Goal: Task Accomplishment & Management: Complete application form

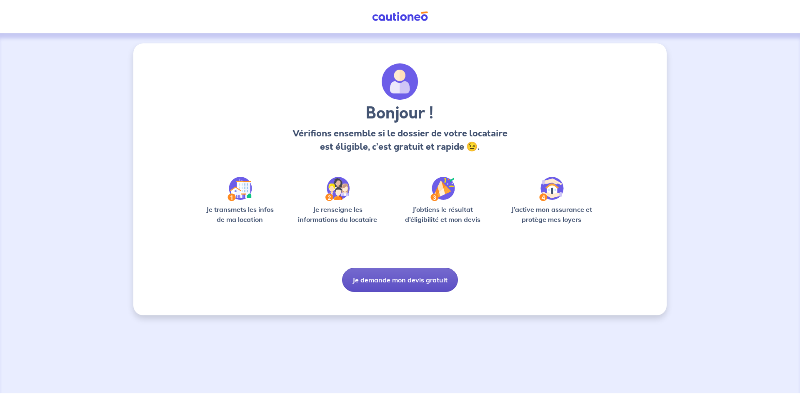
click at [430, 276] on button "Je demande mon devis gratuit" at bounding box center [400, 280] width 116 height 24
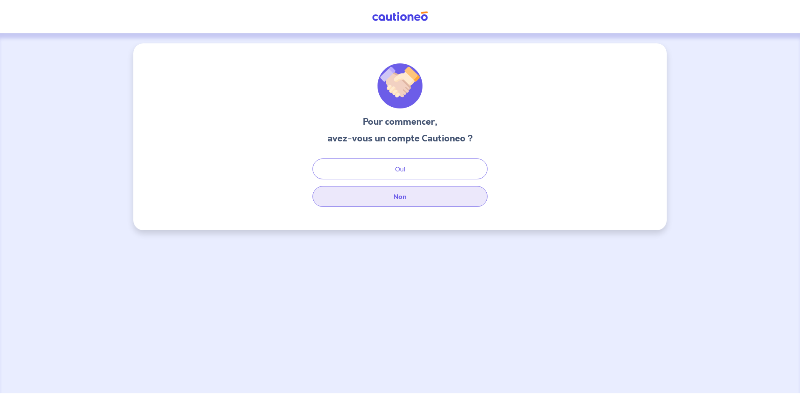
click at [423, 198] on button "Non" at bounding box center [400, 196] width 175 height 21
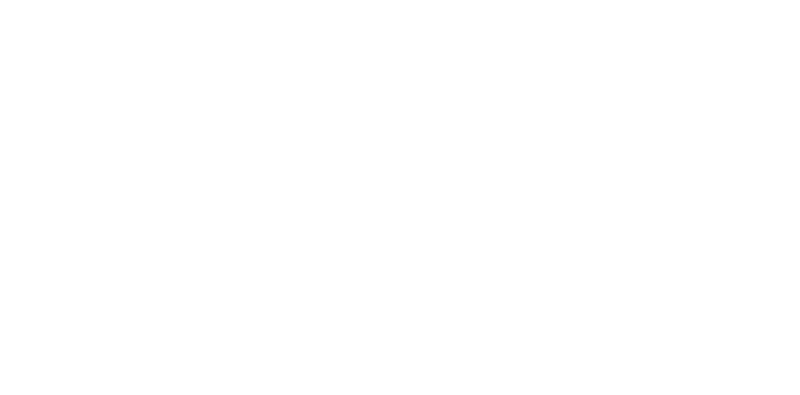
select select "FR"
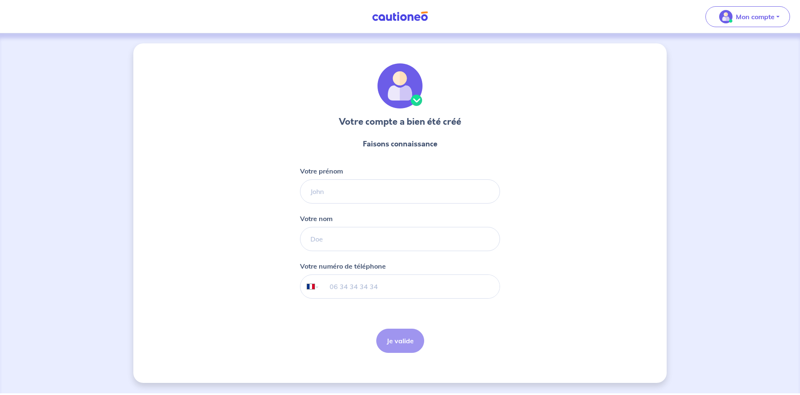
click at [344, 211] on form "Faisons connaissance Votre prénom Votre nom Votre numéro de téléphone Internati…" at bounding box center [400, 246] width 200 height 228
click at [348, 196] on input "Votre prénom" at bounding box center [400, 191] width 200 height 24
type input "[PERSON_NAME]"
type input "de [PERSON_NAME]"
click at [359, 289] on input "tel" at bounding box center [410, 286] width 180 height 23
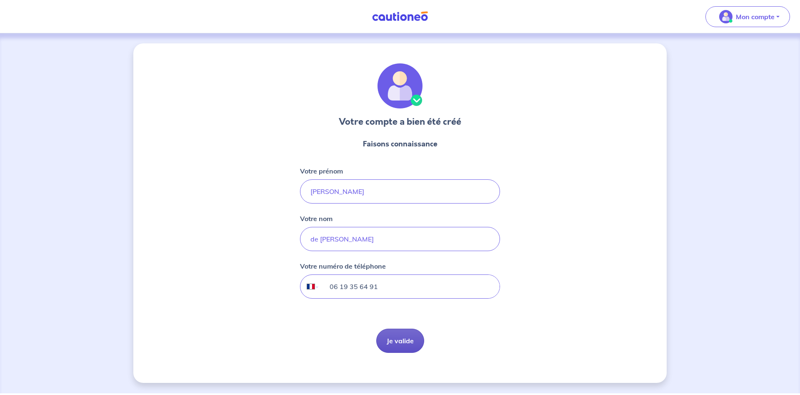
type input "06 19 35 64 91"
click at [407, 349] on button "Je valide" at bounding box center [400, 341] width 48 height 24
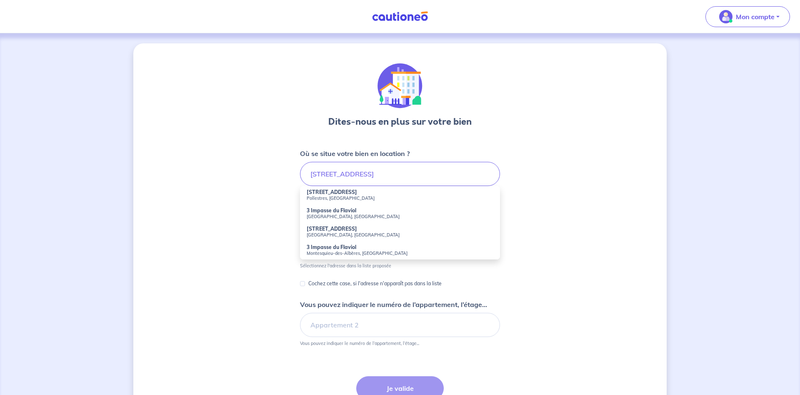
click at [343, 231] on strong "[STREET_ADDRESS]" at bounding box center [332, 229] width 50 height 6
type input "[STREET_ADDRESS]"
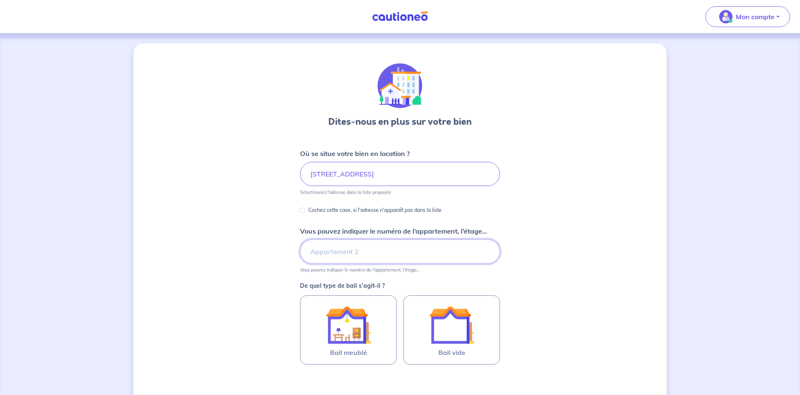
click at [359, 251] on input "Vous pouvez indiquer le numéro de l’appartement, l’étage..." at bounding box center [400, 251] width 200 height 24
click at [561, 256] on div "Dites-nous en plus sur votre bien Où se situe votre bien en location ? [STREET_…" at bounding box center [400, 261] width 534 height 437
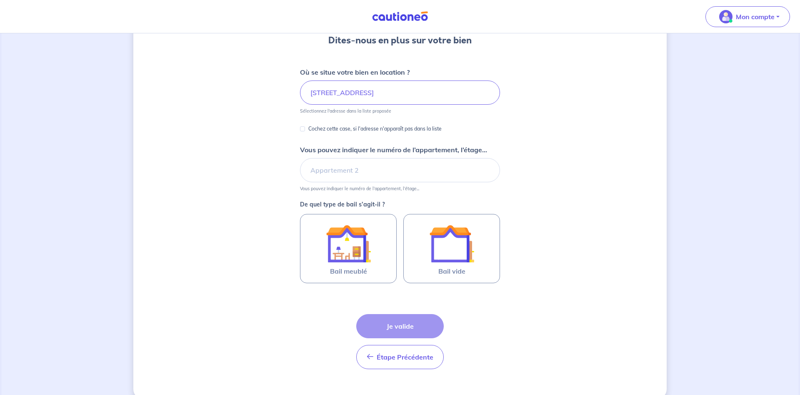
scroll to position [85, 0]
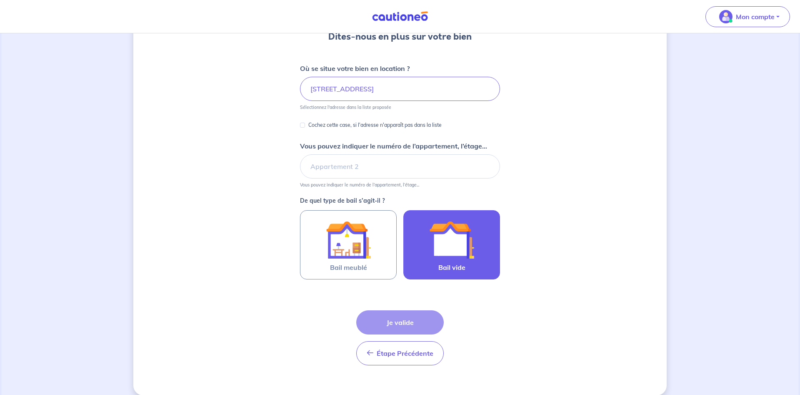
click at [448, 238] on img at bounding box center [451, 239] width 45 height 45
click at [0, 0] on input "Bail vide" at bounding box center [0, 0] width 0 height 0
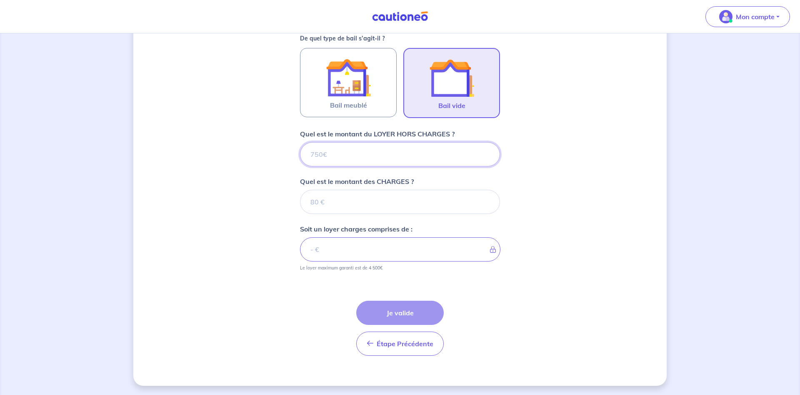
scroll to position [248, 0]
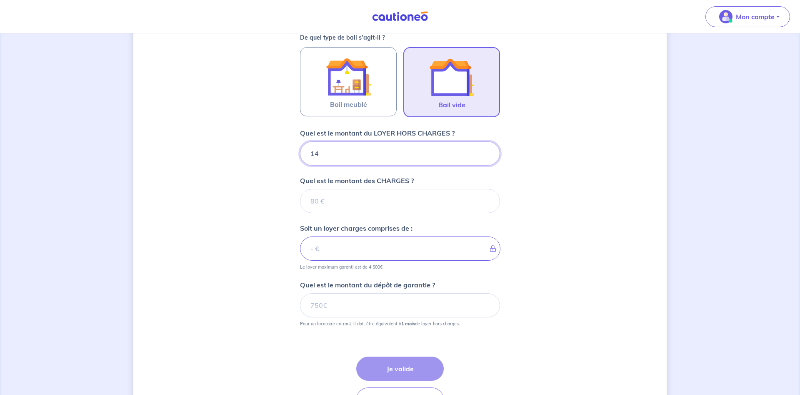
type input "145"
type input "14"
type input "1420"
type input "30"
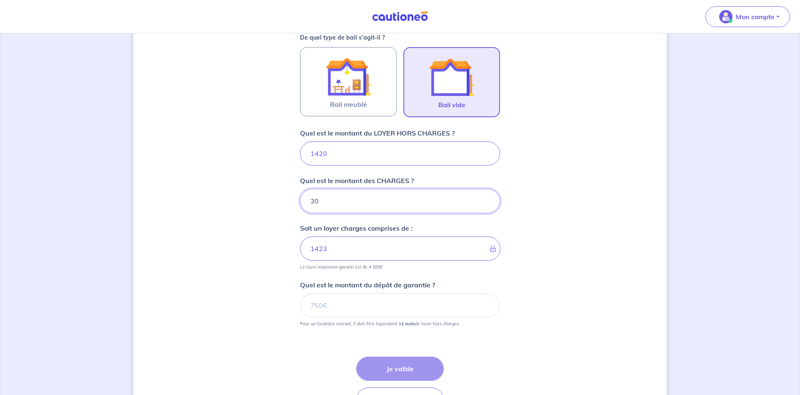
type input "1450"
type input "30"
click at [556, 233] on div "Dites-nous en plus sur votre bien Où se situe votre bien en location ? [STREET_…" at bounding box center [400, 118] width 534 height 646
click at [386, 298] on input "Quel est le montant du dépôt de garantie ?" at bounding box center [400, 305] width 200 height 24
type input "1420"
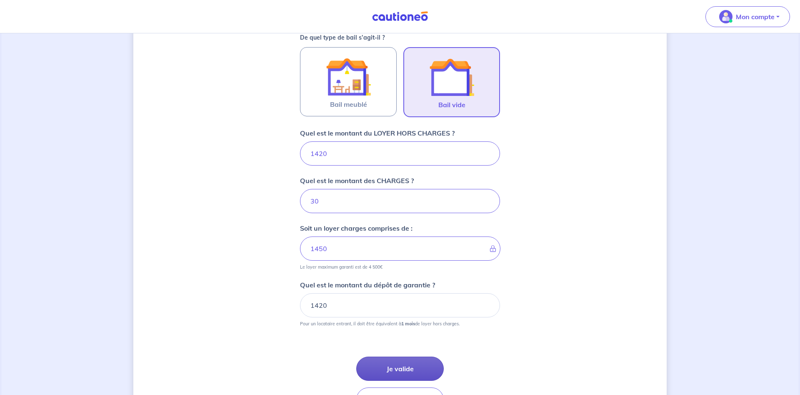
click at [391, 361] on button "Je valide" at bounding box center [400, 368] width 88 height 24
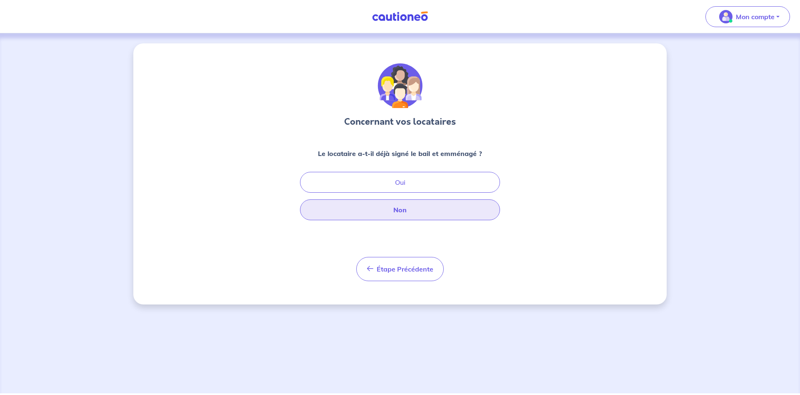
click at [409, 215] on button "Non" at bounding box center [400, 209] width 200 height 21
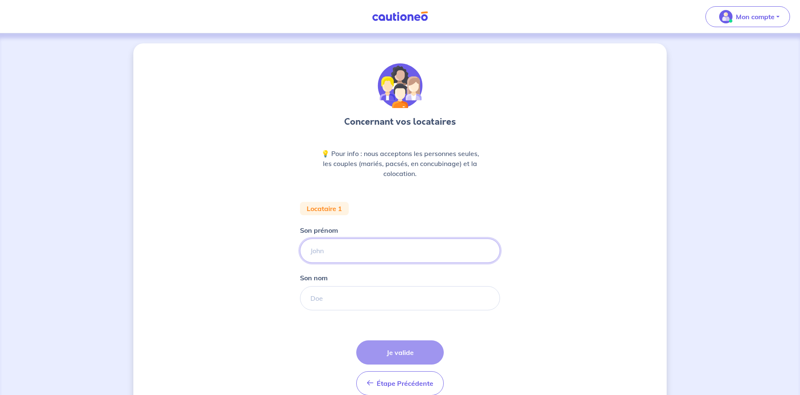
click at [365, 250] on input "Son prénom" at bounding box center [400, 250] width 200 height 24
click at [396, 252] on input "Son prénom" at bounding box center [400, 250] width 200 height 24
type input "[PERSON_NAME]"
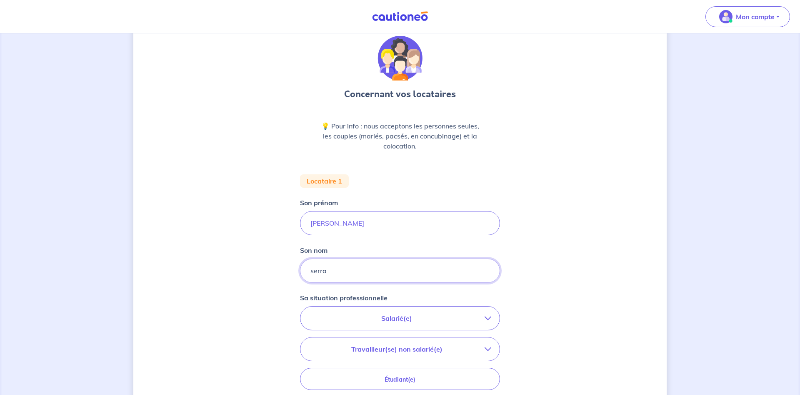
scroll to position [43, 0]
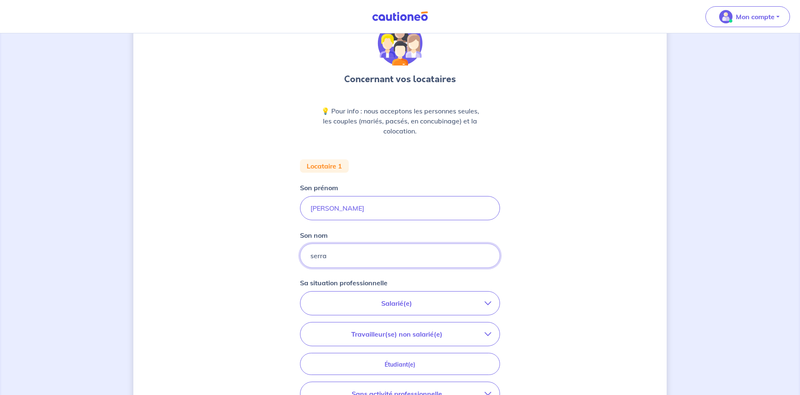
type input "serra"
click at [426, 304] on p "Salarié(e)" at bounding box center [397, 303] width 176 height 10
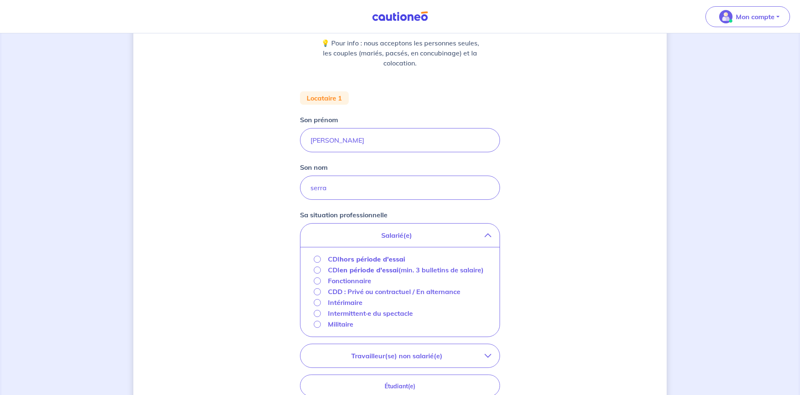
scroll to position [170, 0]
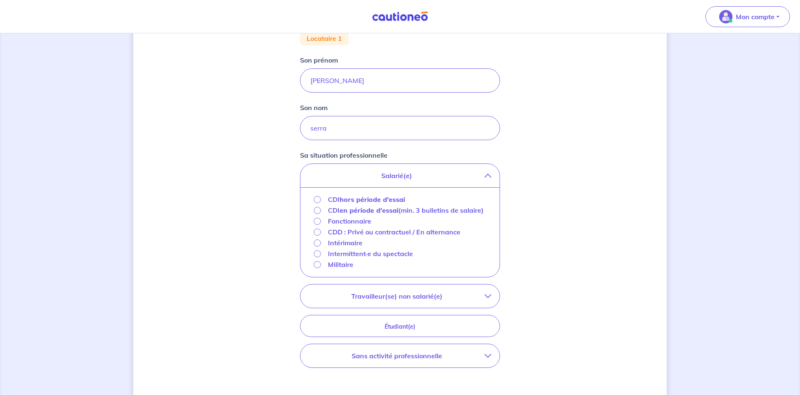
click at [387, 201] on strong "hors période d'essai" at bounding box center [372, 199] width 65 height 8
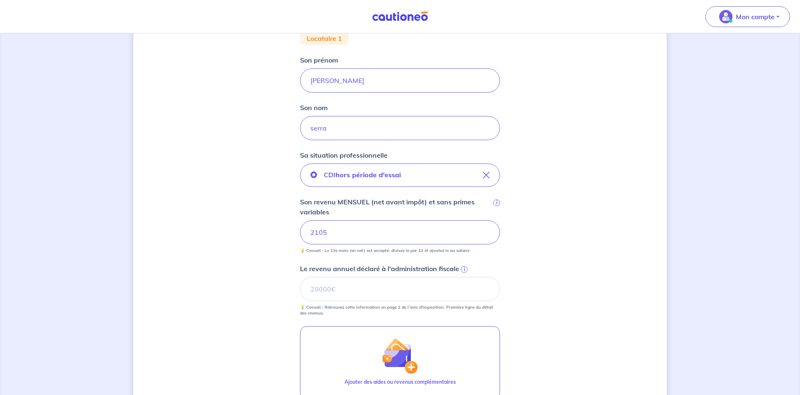
click at [570, 244] on div "Concernant vos locataires 💡 Pour info : nous acceptons les personnes seules, le…" at bounding box center [400, 198] width 534 height 651
click at [369, 294] on input "Le revenu annuel déclaré à l'administration fiscale i" at bounding box center [400, 289] width 200 height 24
click at [465, 270] on span "i" at bounding box center [464, 269] width 7 height 7
click at [465, 277] on input "Le revenu annuel déclaré à l'administration fiscale i" at bounding box center [400, 289] width 200 height 24
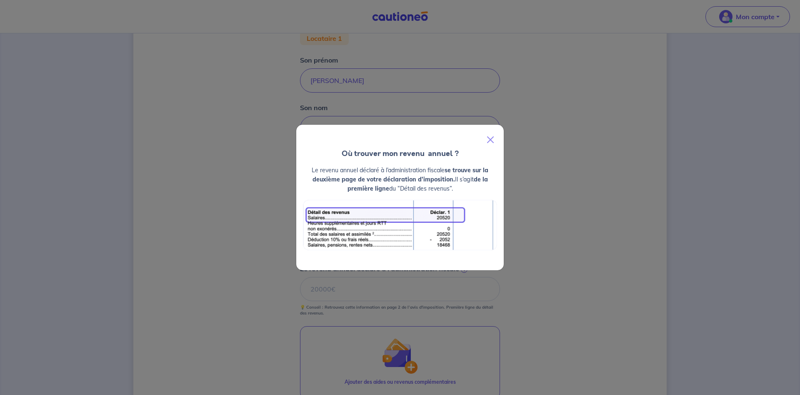
click at [528, 243] on div "Où trouver mon revenu  annuel ? Le revenu annuel déclaré à l’administration fis…" at bounding box center [400, 197] width 800 height 395
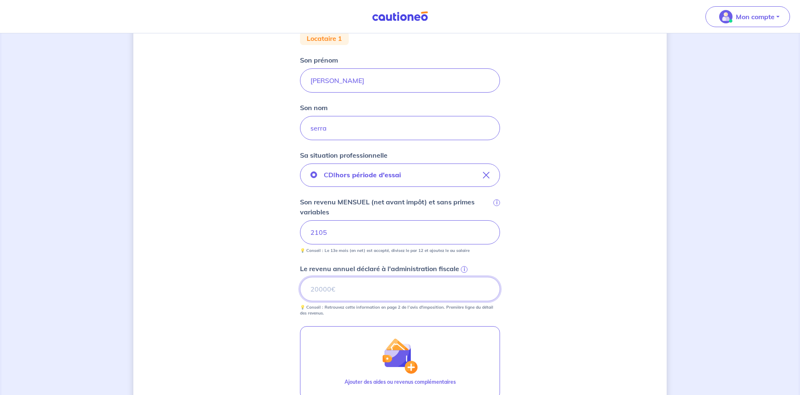
click at [408, 284] on input "Le revenu annuel déclaré à l'administration fiscale i" at bounding box center [400, 289] width 200 height 24
type input "30053"
click at [546, 281] on div "Concernant vos locataires 💡 Pour info : nous acceptons les personnes seules, le…" at bounding box center [400, 198] width 534 height 651
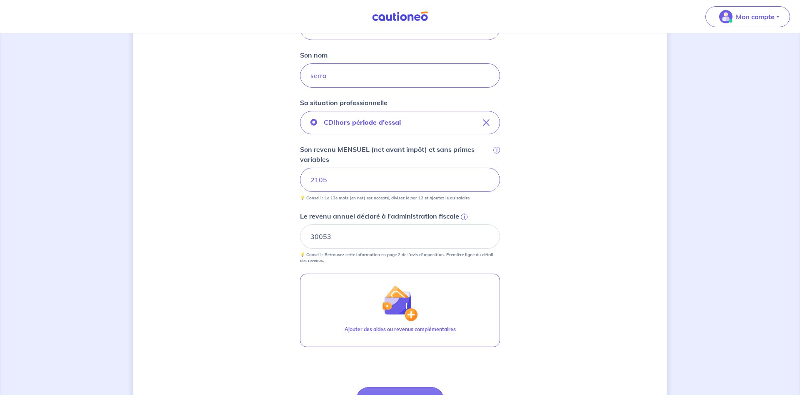
scroll to position [255, 0]
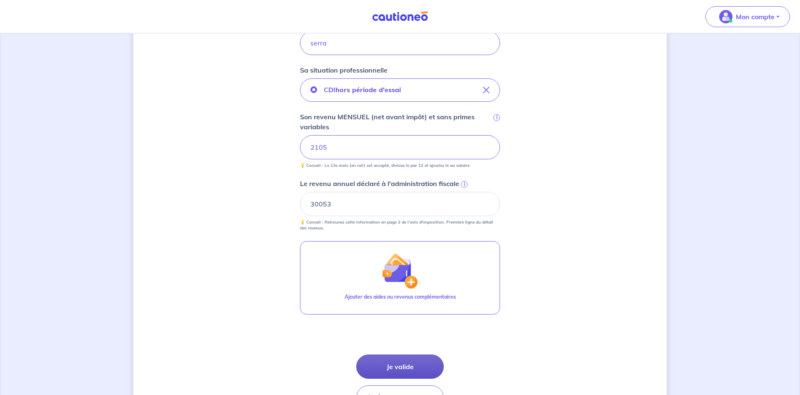
click at [418, 359] on button "Je valide" at bounding box center [400, 366] width 88 height 24
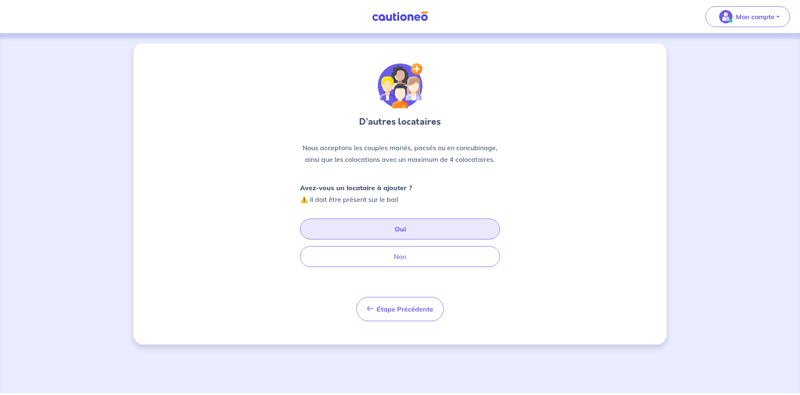
click at [415, 230] on button "Oui" at bounding box center [400, 228] width 200 height 21
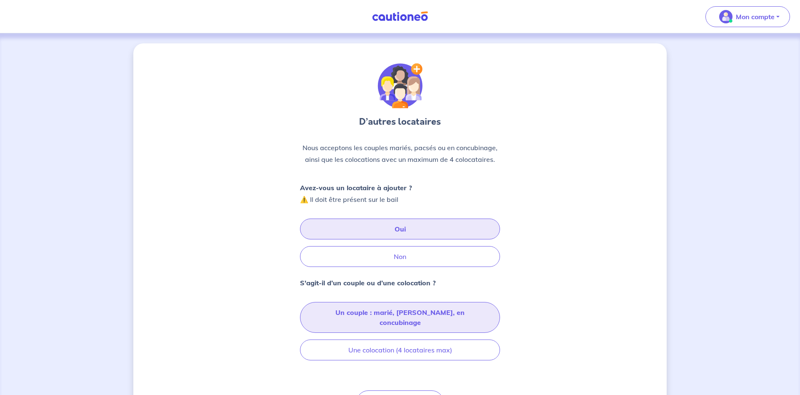
click at [436, 318] on button "Un couple : marié, [PERSON_NAME], en concubinage" at bounding box center [400, 317] width 200 height 31
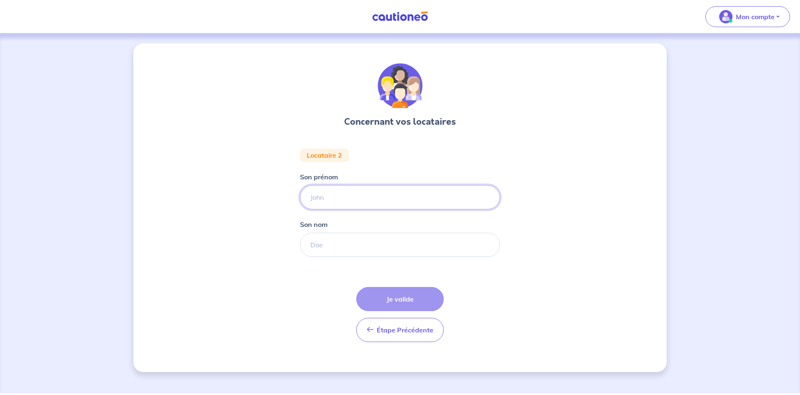
click at [348, 198] on input "Son prénom" at bounding box center [400, 197] width 200 height 24
click at [337, 197] on input "Son prénom" at bounding box center [400, 197] width 200 height 24
type input "tanguy"
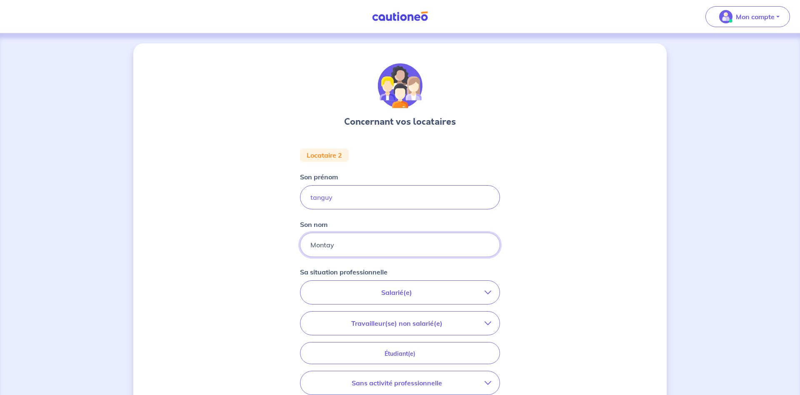
type input "Montay"
click at [392, 298] on button "Salarié(e)" at bounding box center [400, 292] width 199 height 23
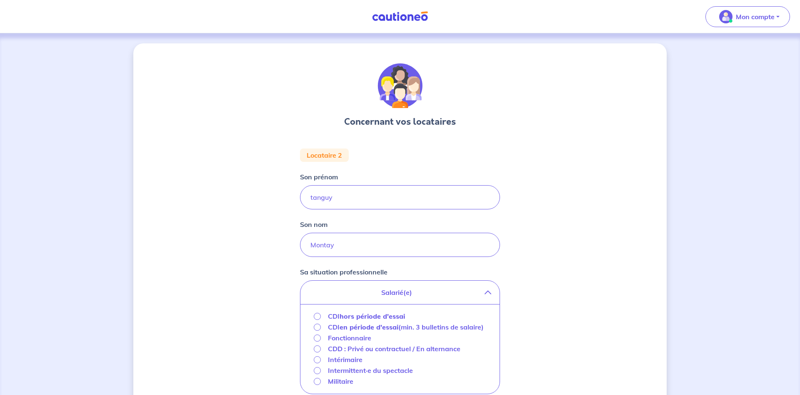
click at [377, 317] on strong "hors période d'essai" at bounding box center [372, 316] width 65 height 8
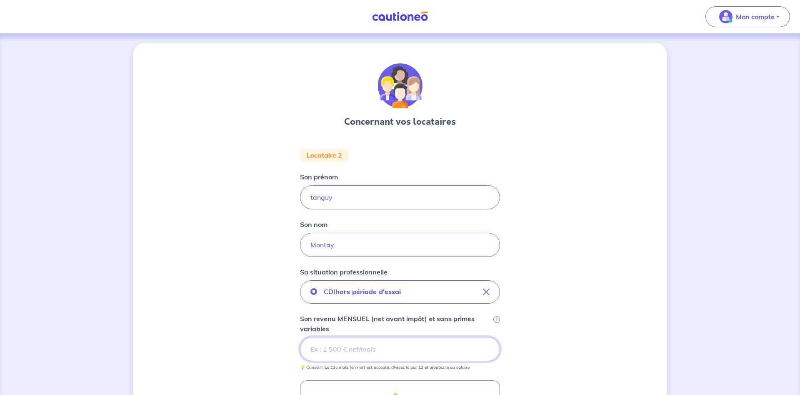
click at [377, 347] on input "Son revenu MENSUEL (net avant impôt) et sans primes variables i" at bounding box center [400, 349] width 200 height 24
click at [577, 319] on div "Concernant vos locataires Locataire 2 Son prénom [PERSON_NAME] Son nom Montay S…" at bounding box center [400, 342] width 534 height 598
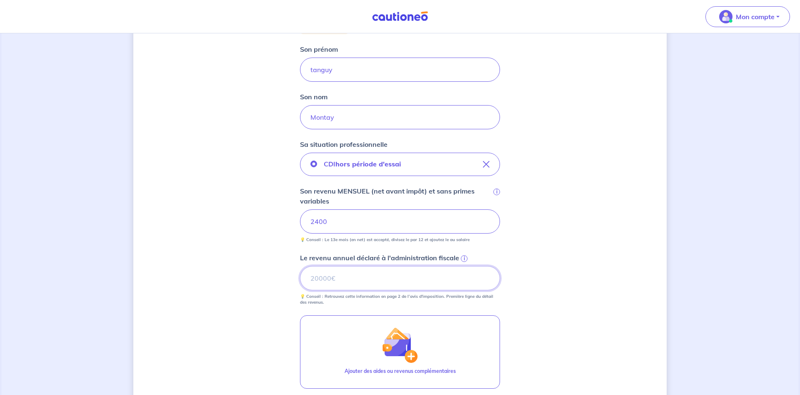
click at [380, 280] on input "Le revenu annuel déclaré à l'administration fiscale i" at bounding box center [400, 278] width 200 height 24
type input "36456"
click at [568, 281] on div "Concernant vos locataires Locataire 2 Son prénom [PERSON_NAME] Son nom Montay S…" at bounding box center [400, 215] width 534 height 598
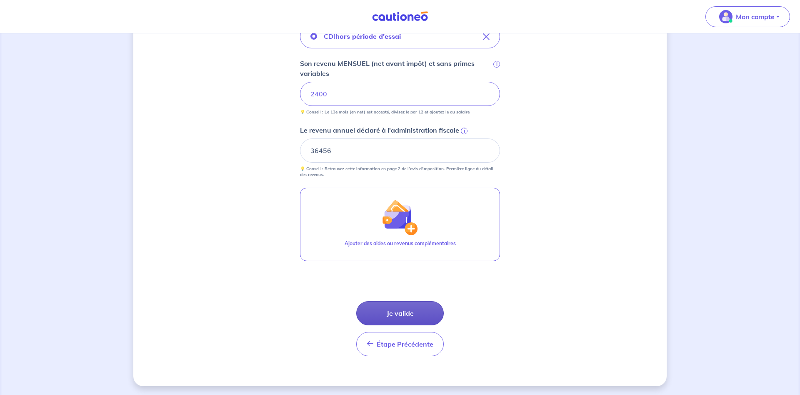
click at [387, 308] on button "Je valide" at bounding box center [400, 313] width 88 height 24
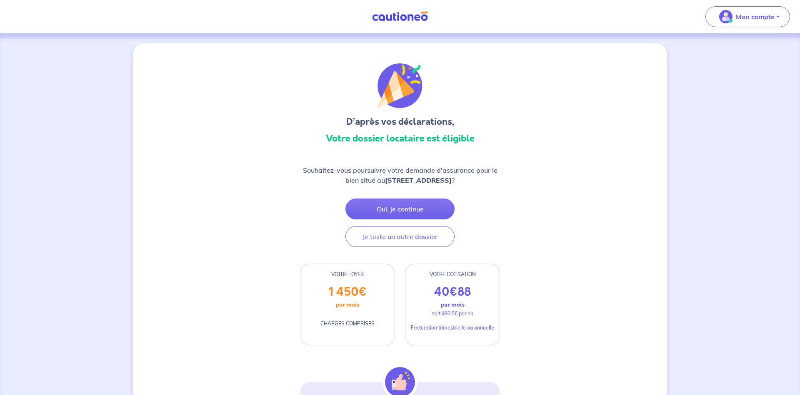
scroll to position [43, 0]
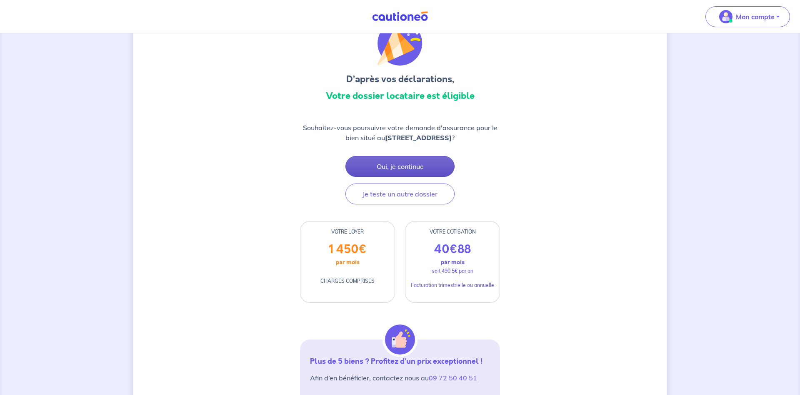
click at [415, 167] on button "Oui, je continue" at bounding box center [400, 166] width 109 height 21
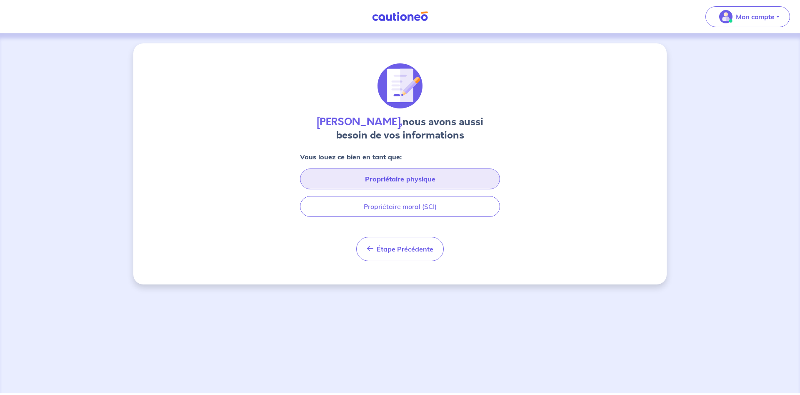
click at [386, 175] on button "Propriétaire physique" at bounding box center [400, 178] width 200 height 21
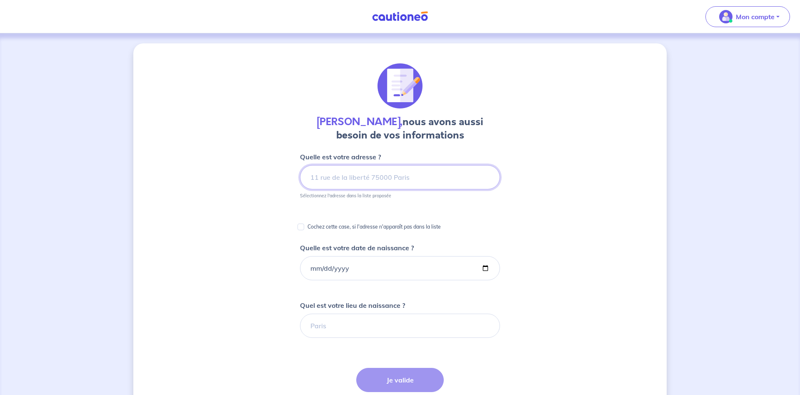
click at [389, 175] on input at bounding box center [400, 177] width 200 height 24
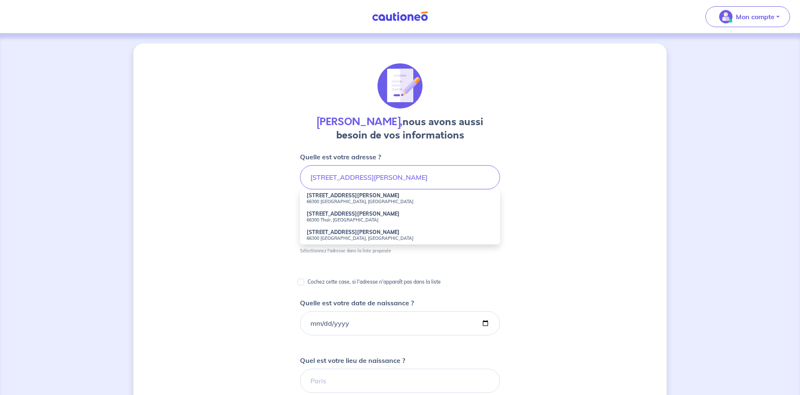
click at [366, 201] on small "66300 [GEOGRAPHIC_DATA], [GEOGRAPHIC_DATA]" at bounding box center [400, 201] width 187 height 6
type input "[STREET_ADDRESS][PERSON_NAME]"
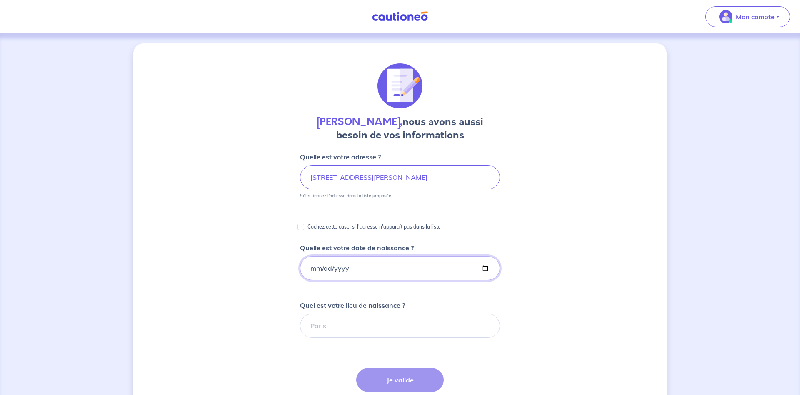
click at [373, 263] on input "Quelle est votre date de naissance ?" at bounding box center [400, 268] width 200 height 24
type input "[DATE]"
click at [377, 330] on input "Quel est votre lieu de naissance ?" at bounding box center [400, 326] width 200 height 24
type input "ceret"
click at [533, 346] on div "[PERSON_NAME], nous avons aussi besoin de vos informations Quelle est votre adr…" at bounding box center [400, 312] width 534 height 539
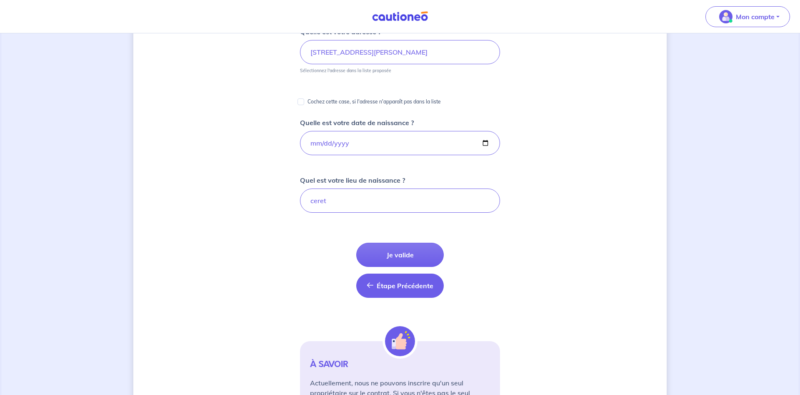
scroll to position [128, 0]
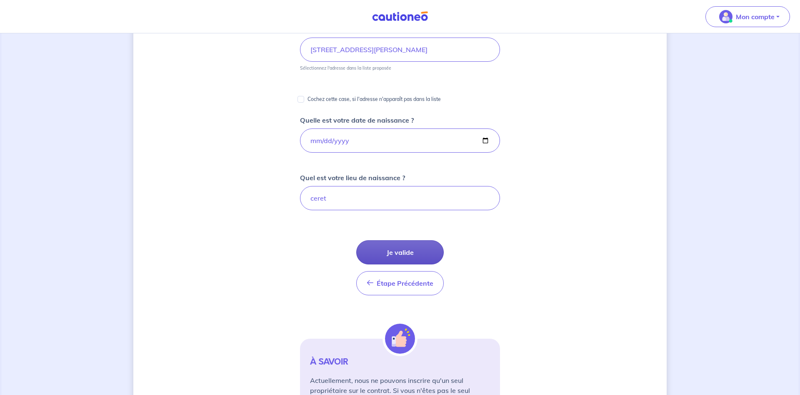
click at [410, 251] on button "Je valide" at bounding box center [400, 252] width 88 height 24
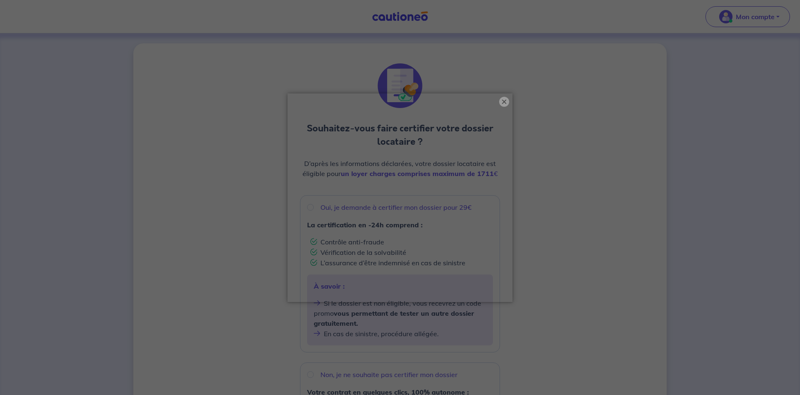
click at [502, 101] on button "×" at bounding box center [504, 102] width 10 height 10
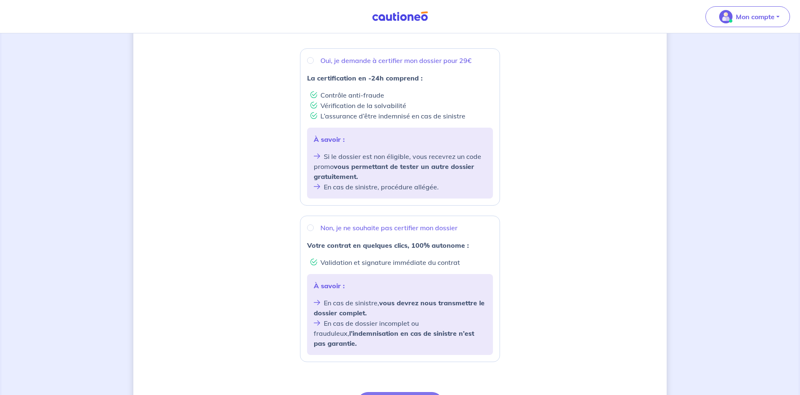
scroll to position [144, 0]
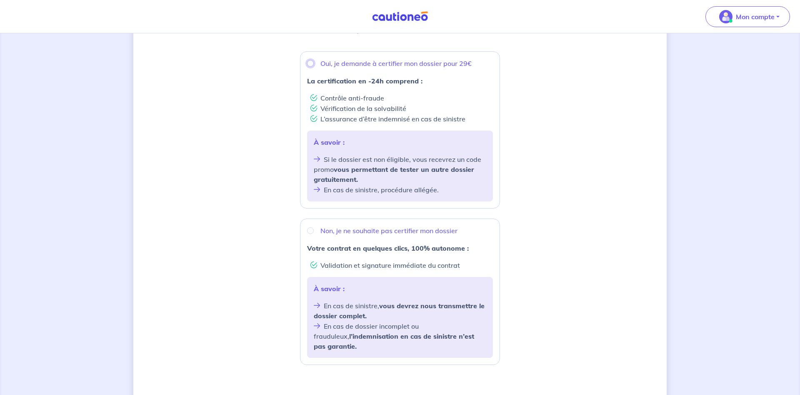
click at [313, 64] on input "Oui, je demande à certifier mon dossier pour 29€" at bounding box center [310, 63] width 7 height 7
radio input "true"
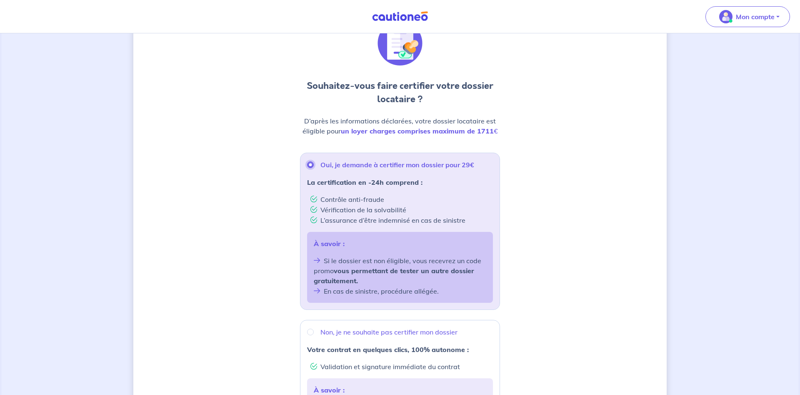
scroll to position [213, 0]
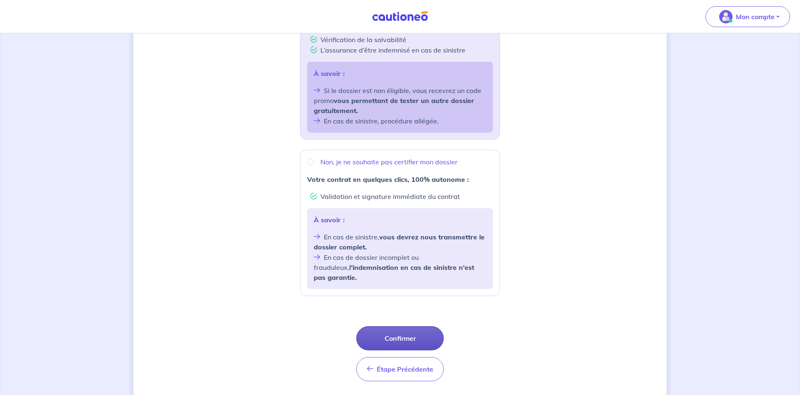
click at [399, 333] on button "Confirmer" at bounding box center [400, 338] width 88 height 24
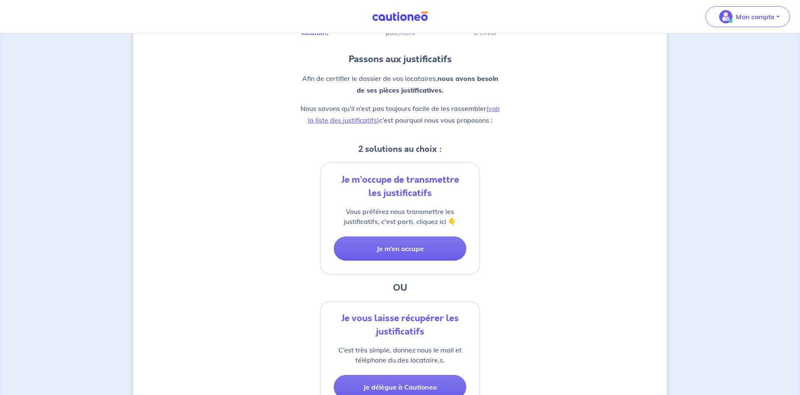
scroll to position [85, 0]
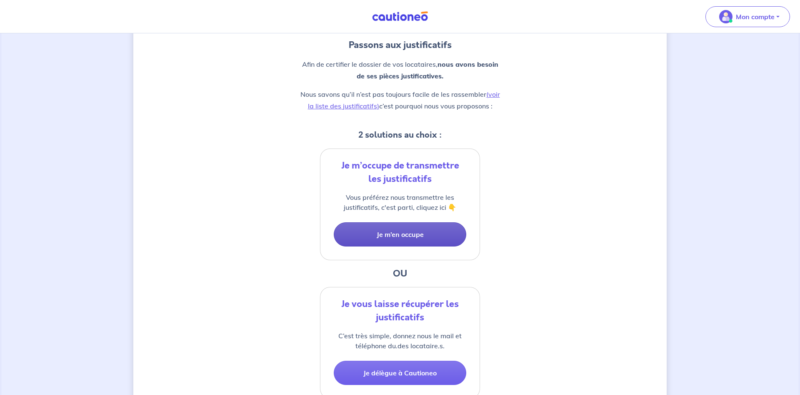
click at [419, 236] on button "Je m’en occupe" at bounding box center [400, 234] width 133 height 24
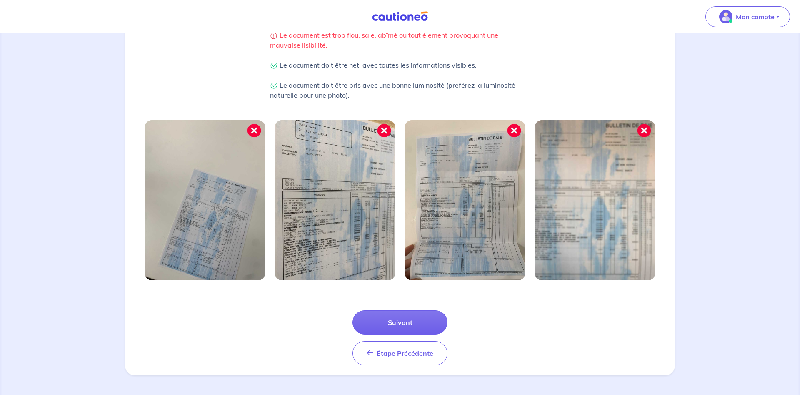
scroll to position [202, 0]
click at [408, 323] on button "Suivant" at bounding box center [400, 322] width 95 height 24
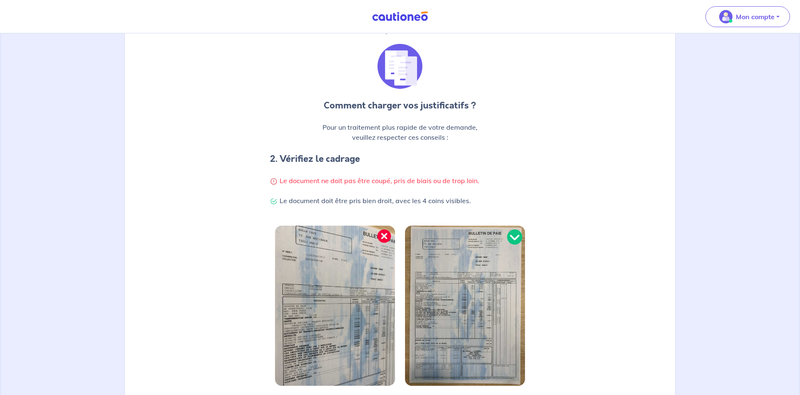
scroll to position [128, 0]
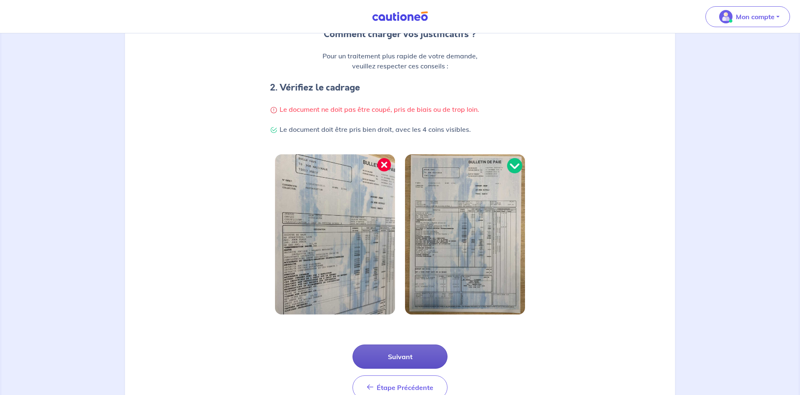
click at [415, 361] on button "Suivant" at bounding box center [400, 356] width 95 height 24
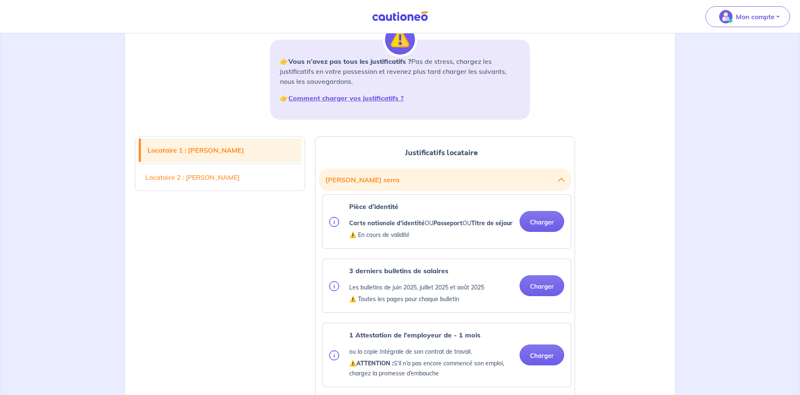
scroll to position [170, 0]
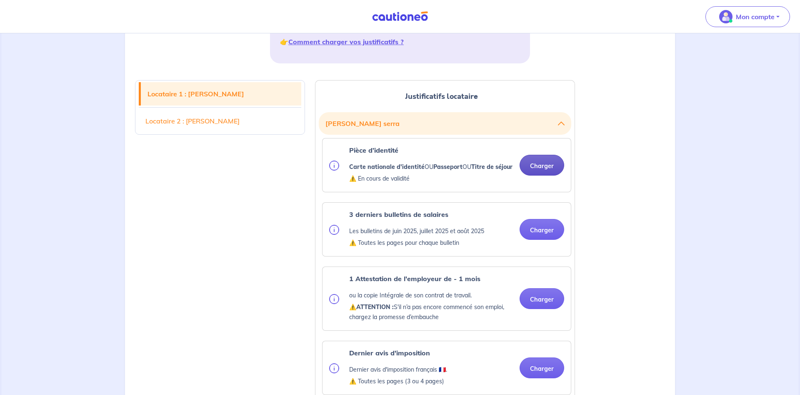
click at [561, 174] on button "Charger" at bounding box center [542, 165] width 45 height 21
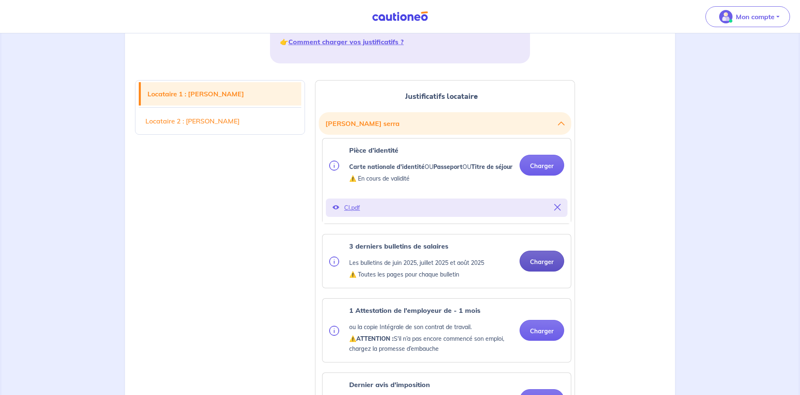
click at [551, 271] on button "Charger" at bounding box center [542, 261] width 45 height 21
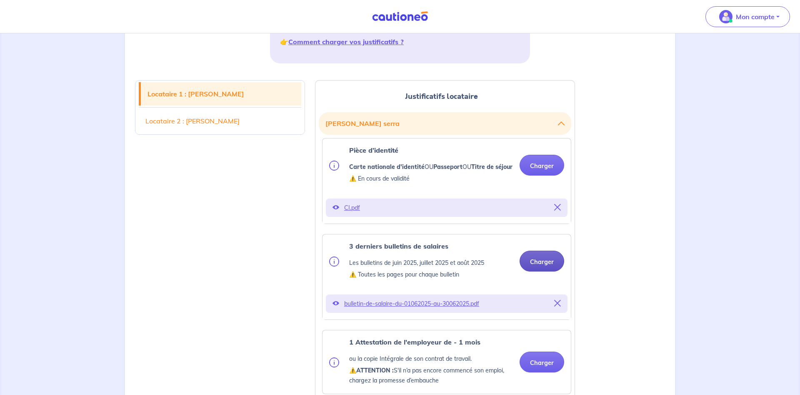
click at [539, 271] on button "Charger" at bounding box center [542, 261] width 45 height 21
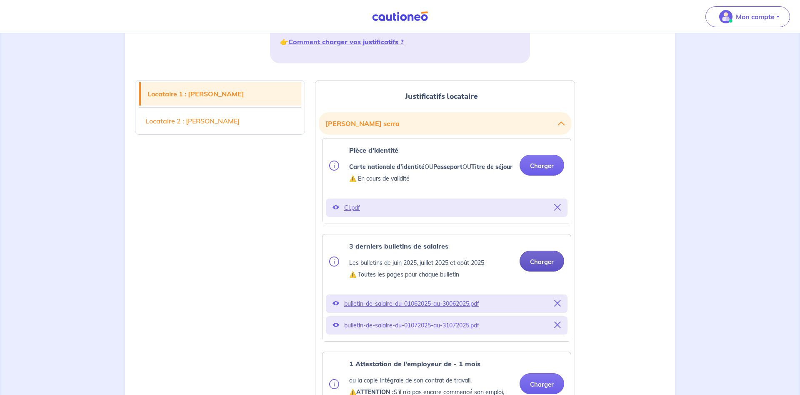
click at [548, 271] on button "Charger" at bounding box center [542, 261] width 45 height 21
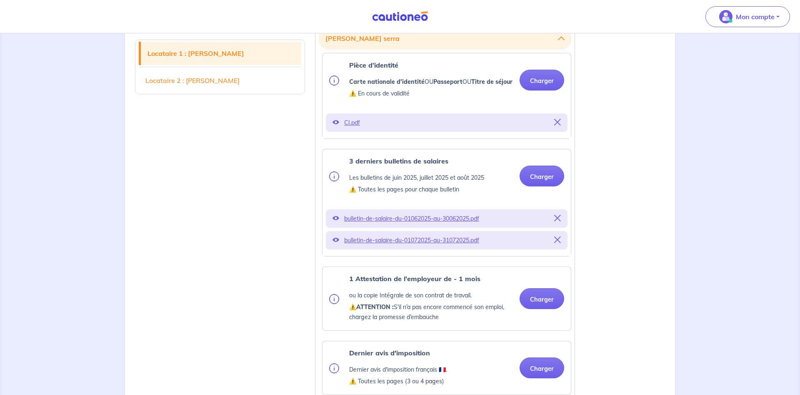
scroll to position [298, 0]
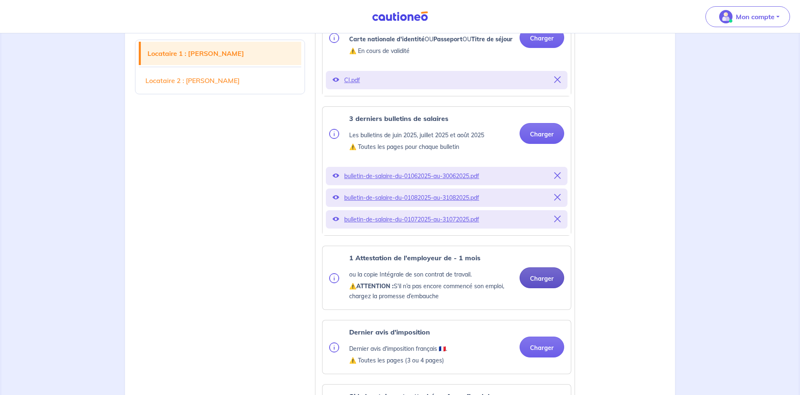
click at [538, 288] on button "Charger" at bounding box center [542, 277] width 45 height 21
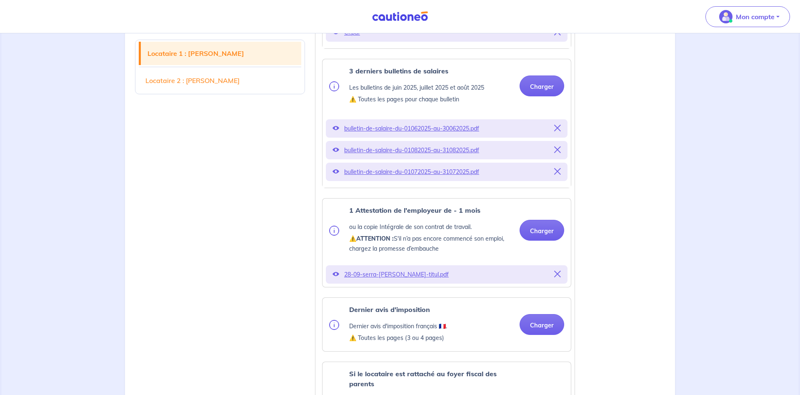
scroll to position [383, 0]
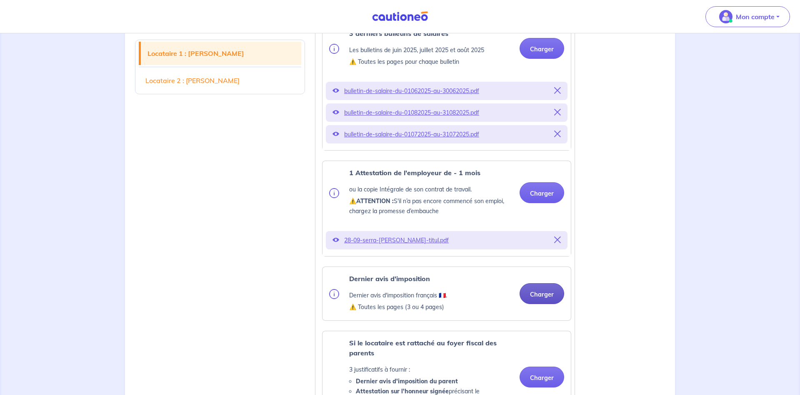
click at [552, 302] on button "Charger" at bounding box center [542, 293] width 45 height 21
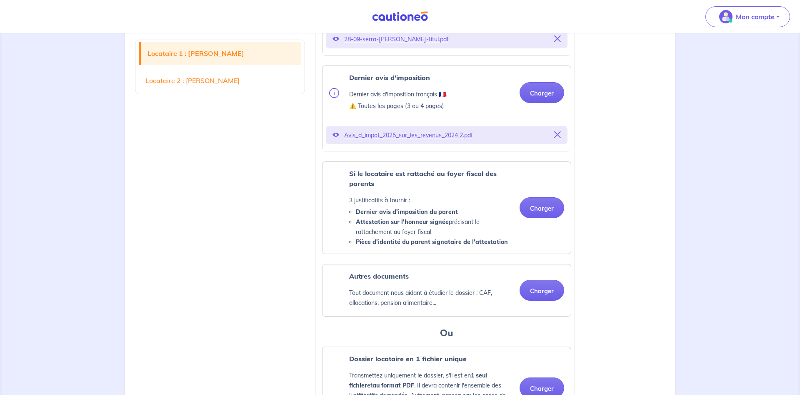
scroll to position [595, 0]
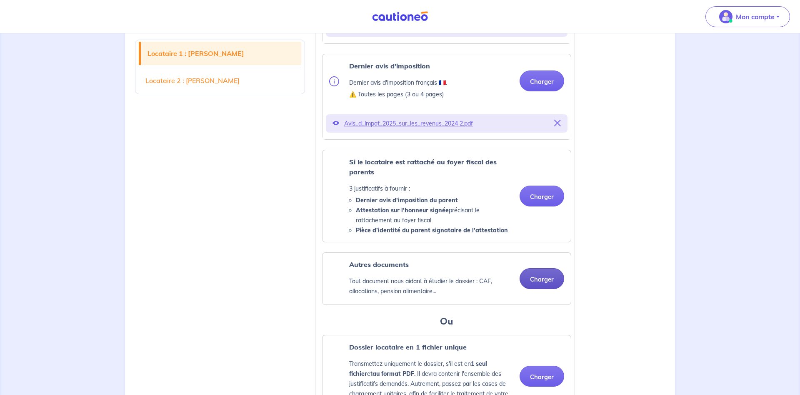
click at [552, 289] on button "Charger" at bounding box center [542, 278] width 45 height 21
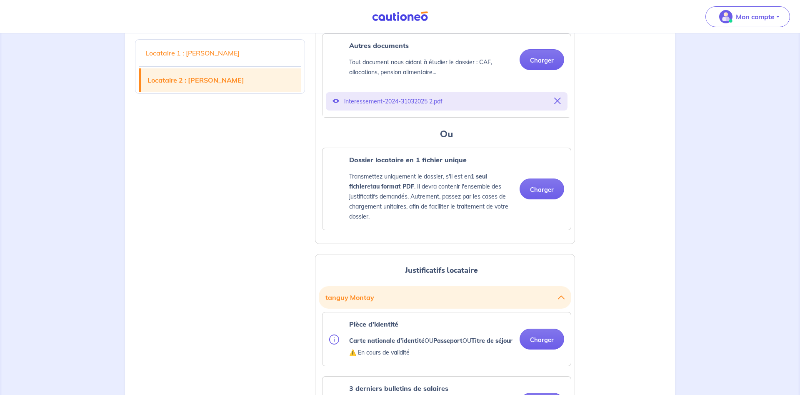
scroll to position [893, 0]
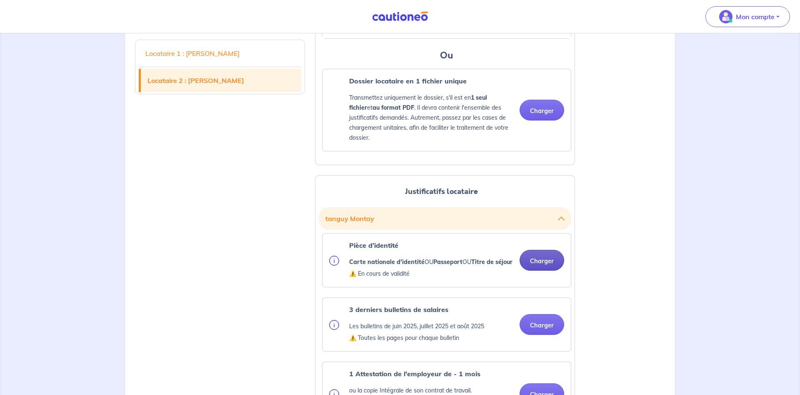
click at [549, 271] on button "Charger" at bounding box center [542, 260] width 45 height 21
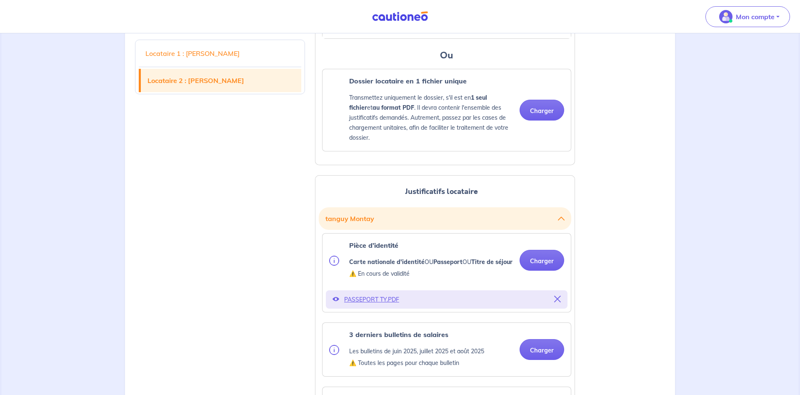
scroll to position [1021, 0]
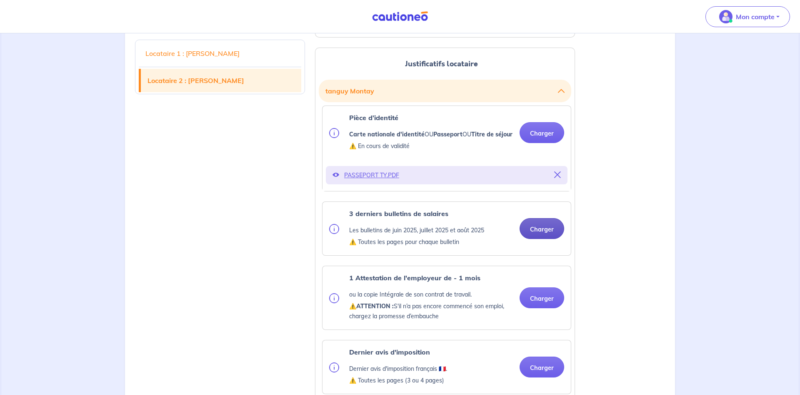
click at [554, 239] on button "Charger" at bounding box center [542, 228] width 45 height 21
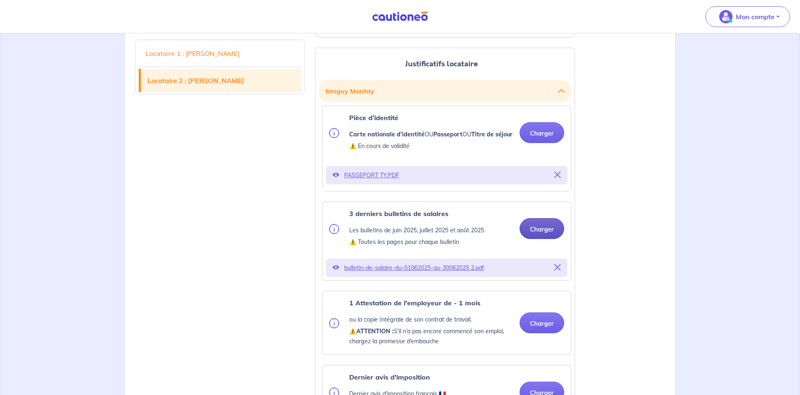
click at [534, 239] on button "Charger" at bounding box center [542, 228] width 45 height 21
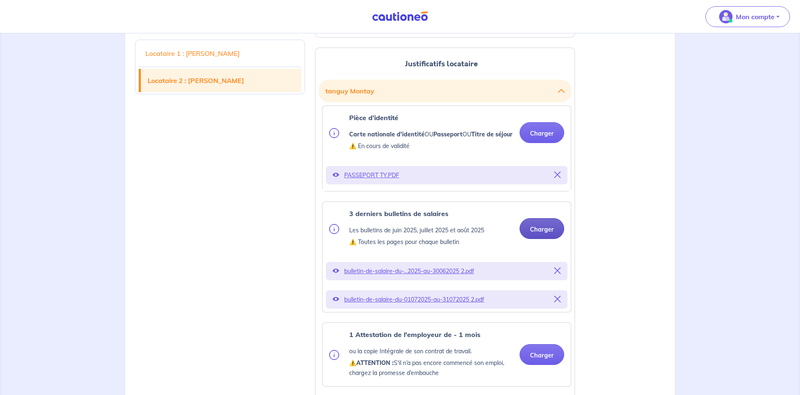
click at [532, 239] on button "Charger" at bounding box center [542, 228] width 45 height 21
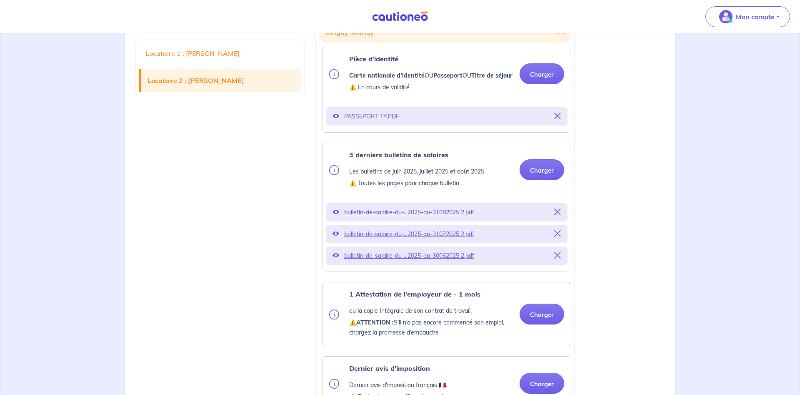
scroll to position [1106, 0]
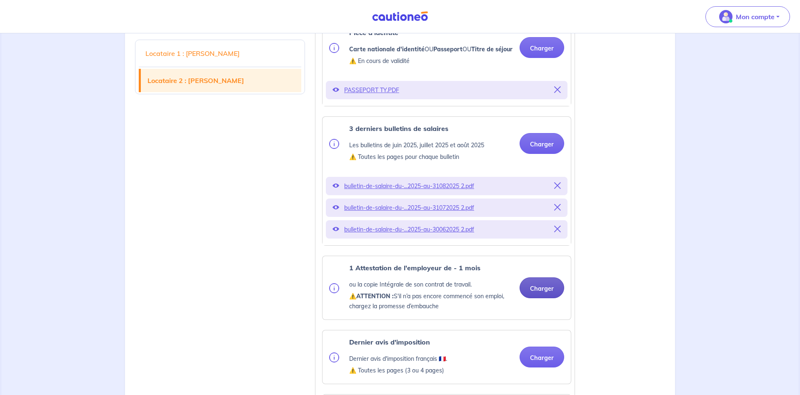
click at [539, 298] on button "Charger" at bounding box center [542, 287] width 45 height 21
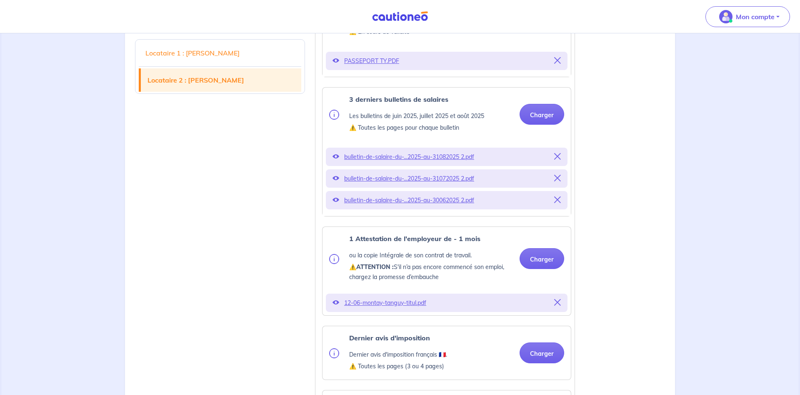
scroll to position [1233, 0]
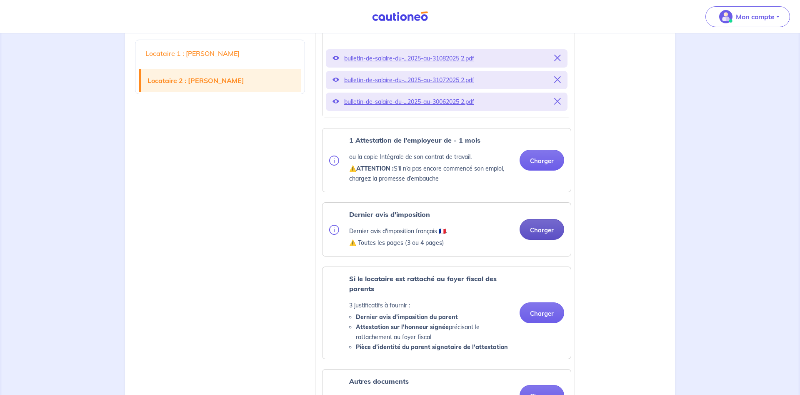
click at [522, 240] on button "Charger" at bounding box center [542, 229] width 45 height 21
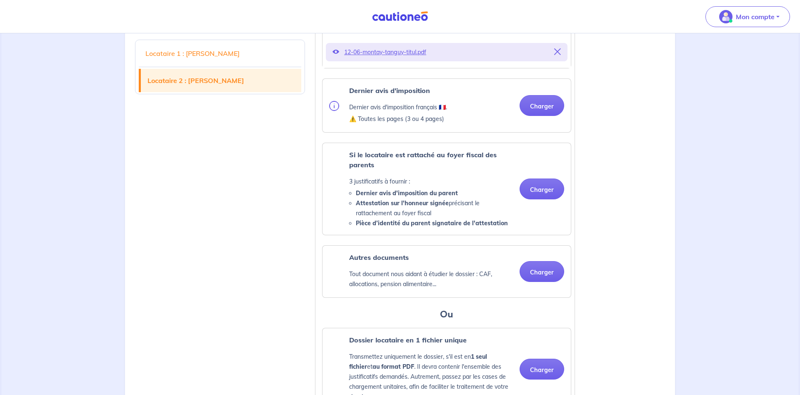
scroll to position [1403, 0]
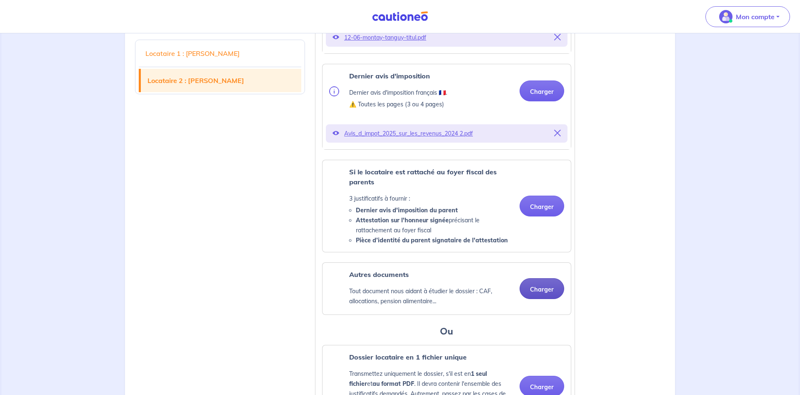
click at [549, 299] on button "Charger" at bounding box center [542, 288] width 45 height 21
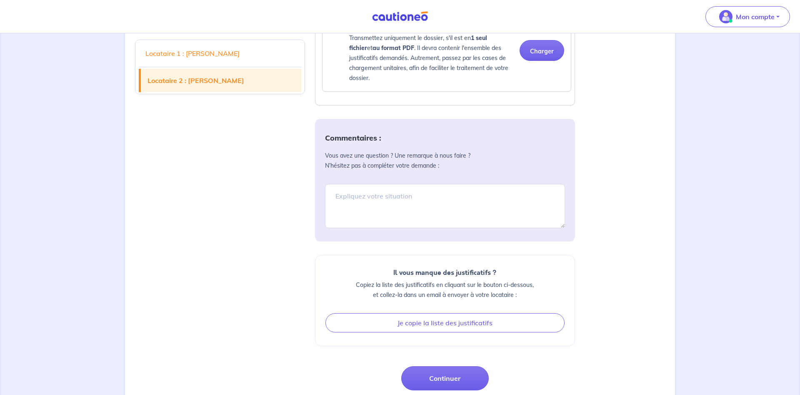
scroll to position [1786, 0]
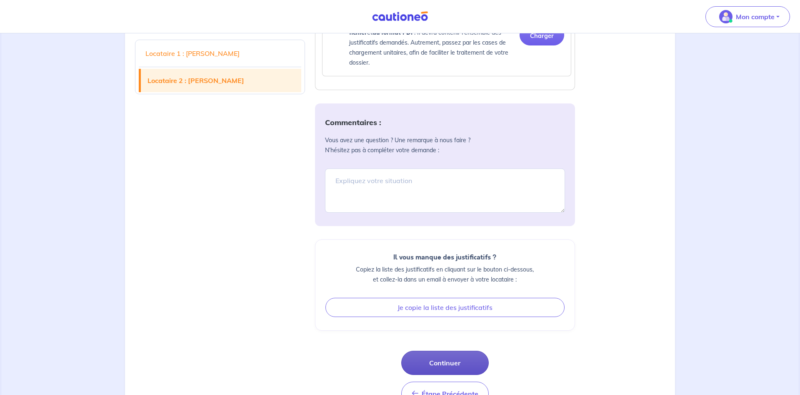
click at [461, 375] on button "Continuer" at bounding box center [445, 363] width 88 height 24
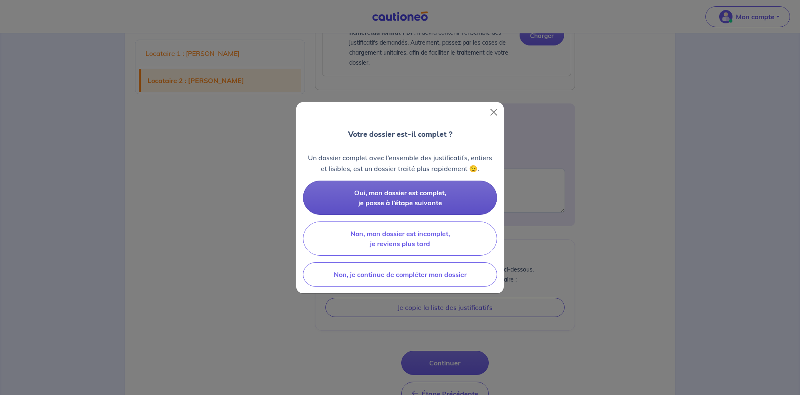
click at [444, 203] on button "Oui, mon dossier est complet, je passe à l’étape suivante" at bounding box center [400, 198] width 194 height 34
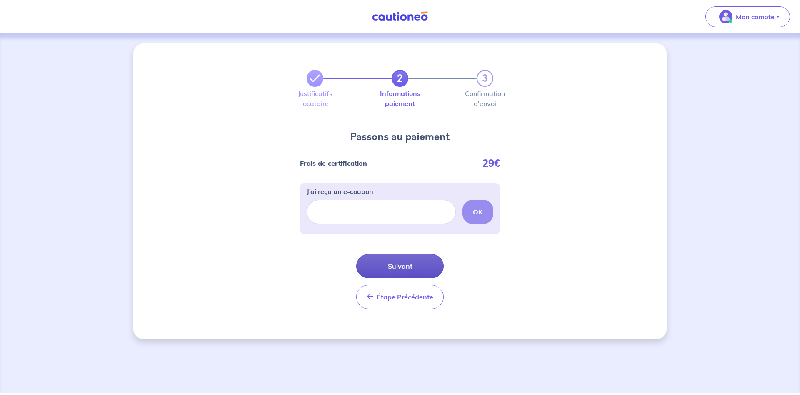
click at [398, 267] on button "Suivant" at bounding box center [400, 266] width 88 height 24
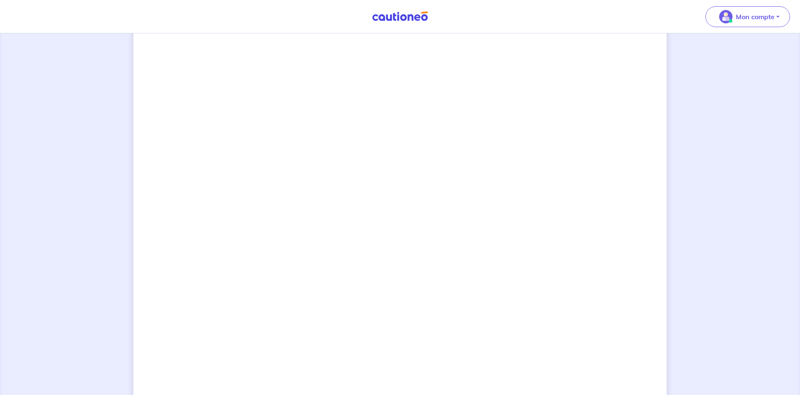
scroll to position [176, 0]
click at [557, 286] on div "2 3 Justificatifs locataire Informations paiement Confirmation d'envoi Passons …" at bounding box center [400, 237] width 534 height 738
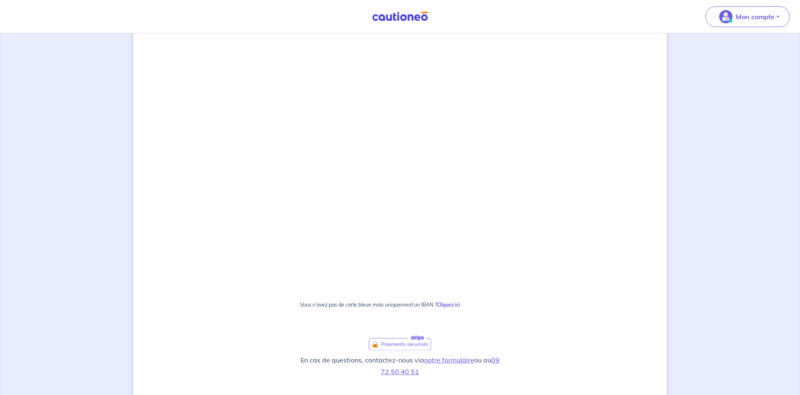
scroll to position [303, 0]
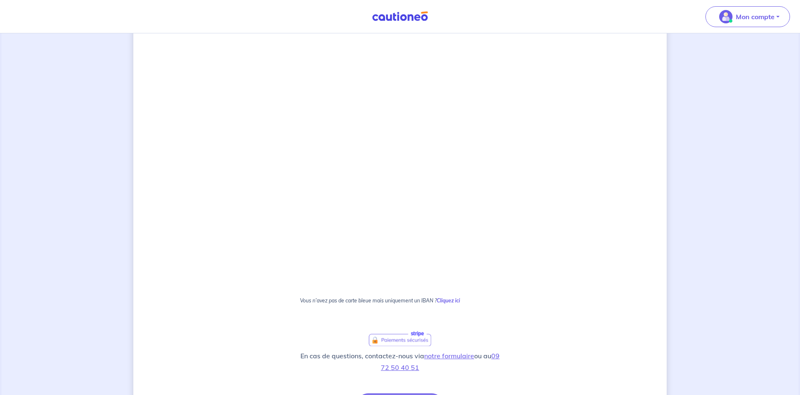
click at [548, 280] on div "2 3 Justificatifs locataire Informations paiement Confirmation d'envoi Passons …" at bounding box center [400, 109] width 534 height 738
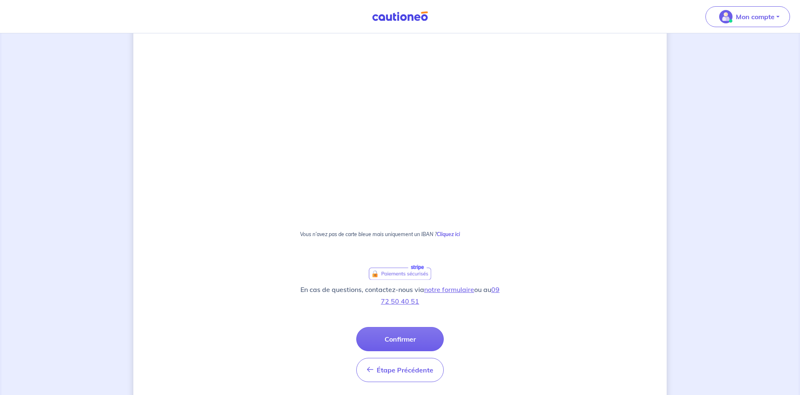
scroll to position [396, 0]
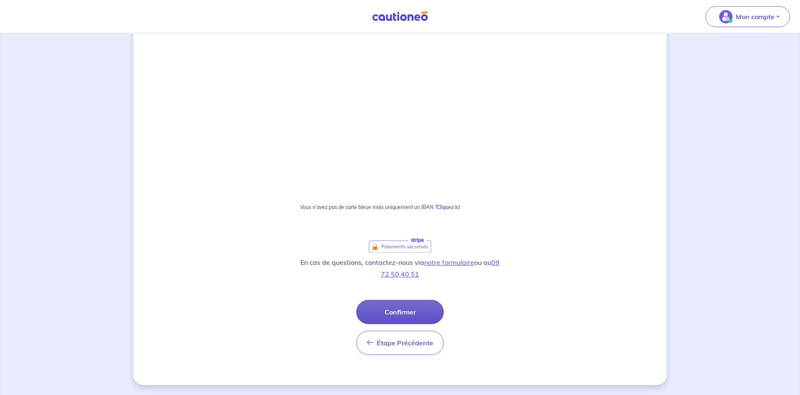
click at [407, 311] on button "Confirmer" at bounding box center [400, 312] width 88 height 24
